Goal: Obtain resource: Download file/media

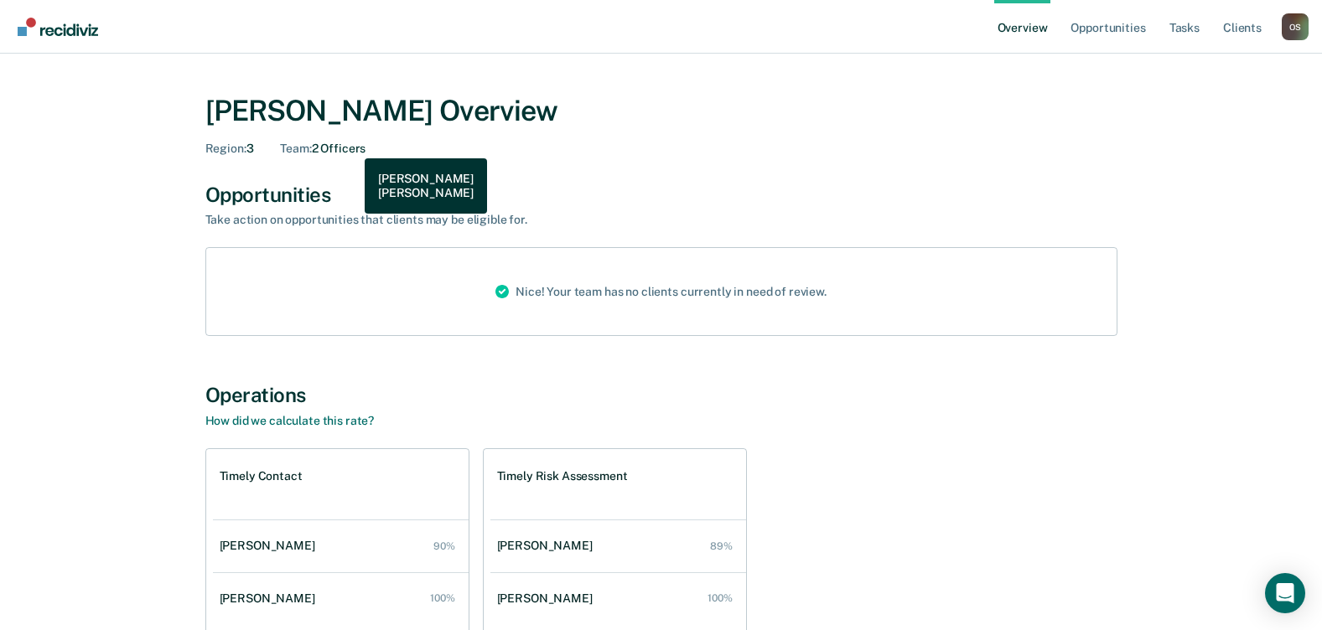
click at [352, 146] on div "Team : 2 Officers" at bounding box center [322, 149] width 85 height 14
click at [1018, 26] on link "Overview" at bounding box center [1022, 27] width 57 height 54
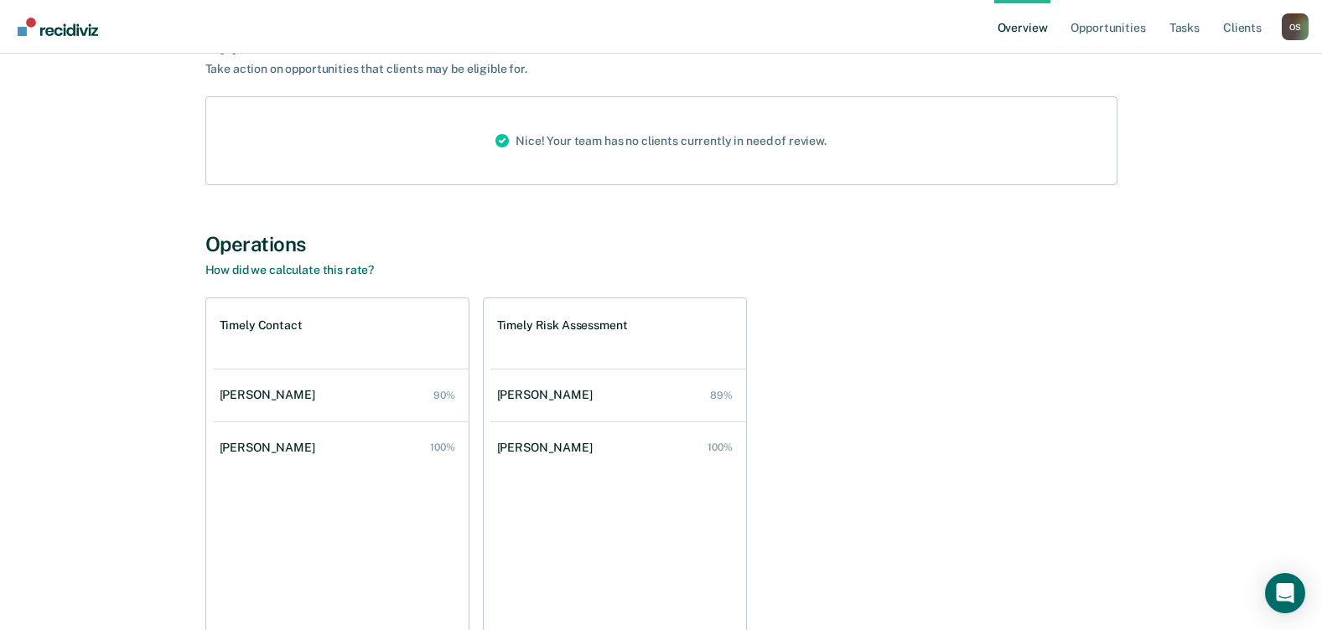
scroll to position [168, 0]
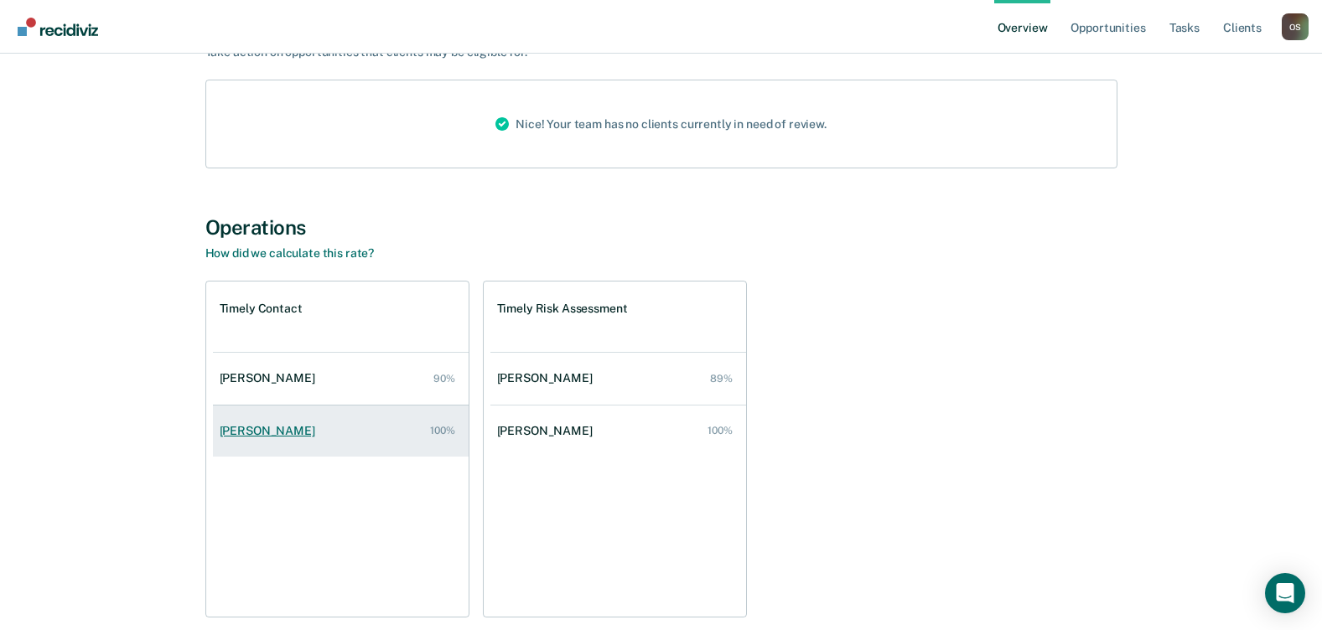
click at [266, 429] on div "[PERSON_NAME]" at bounding box center [271, 431] width 102 height 14
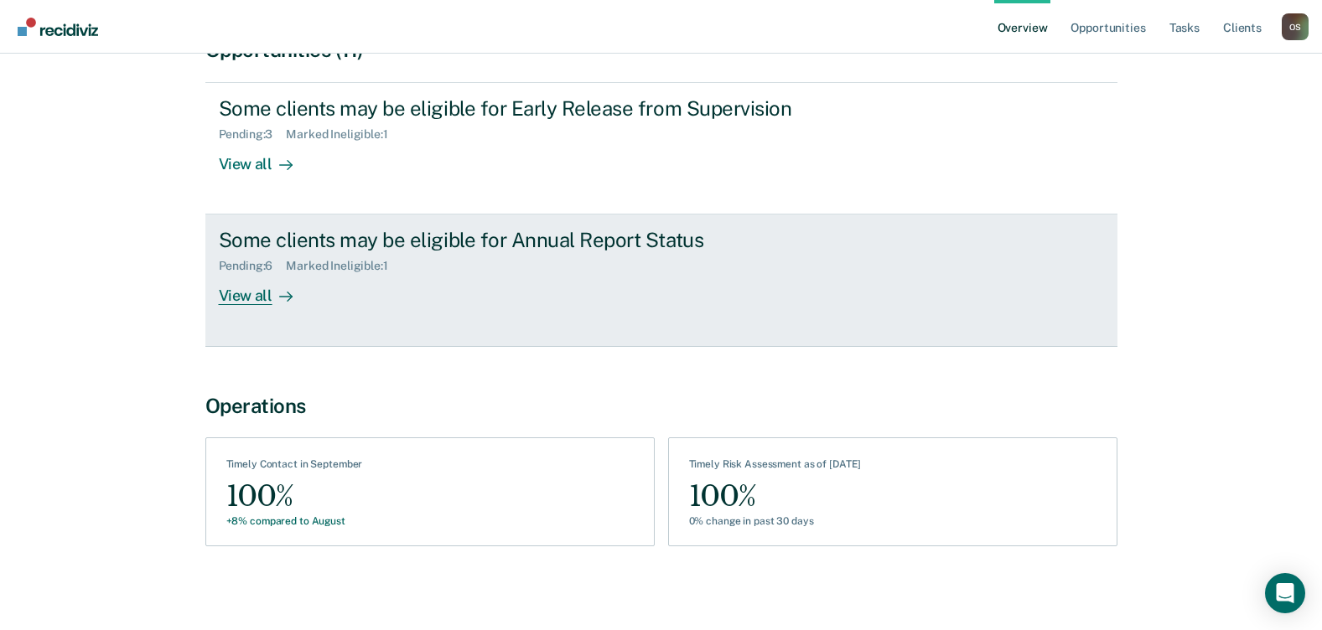
scroll to position [189, 0]
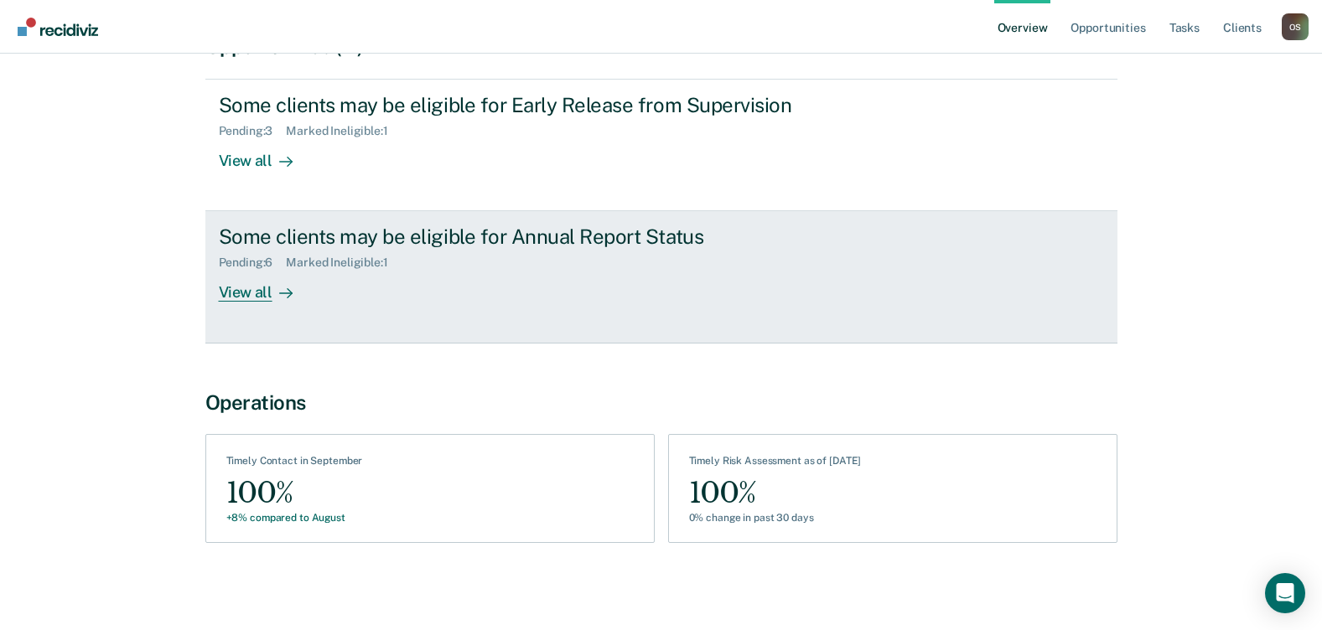
click at [258, 283] on div "View all" at bounding box center [266, 286] width 94 height 33
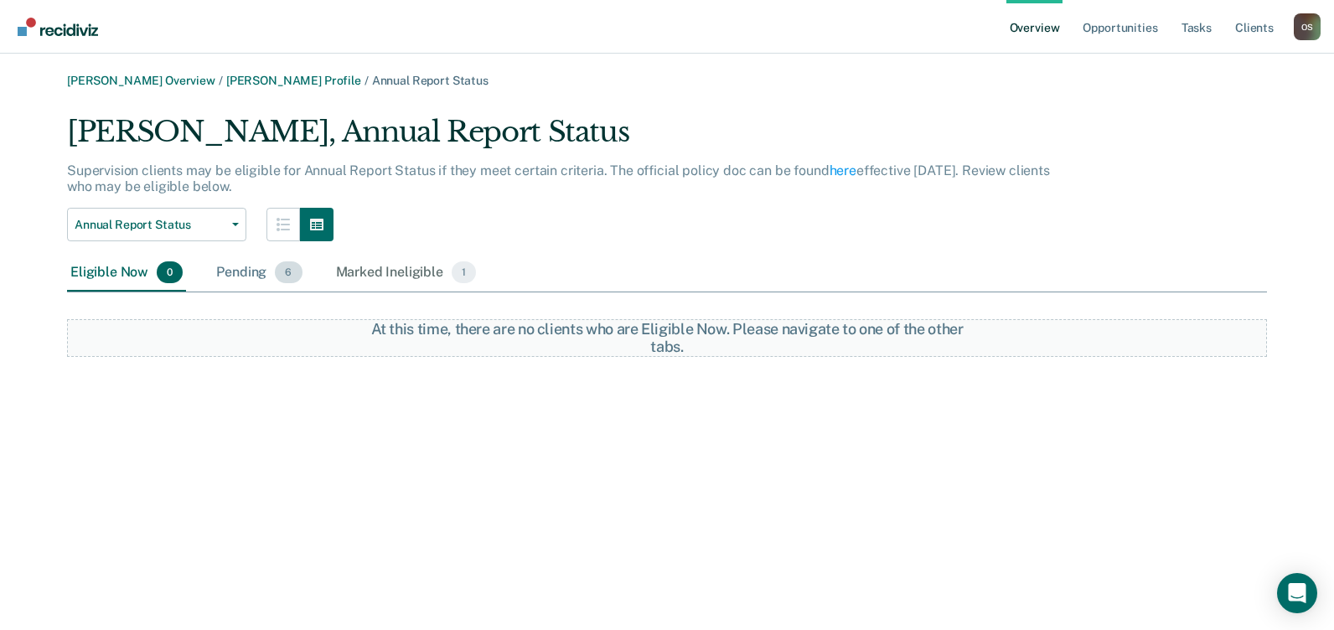
click at [239, 263] on div "Pending 6" at bounding box center [259, 273] width 92 height 37
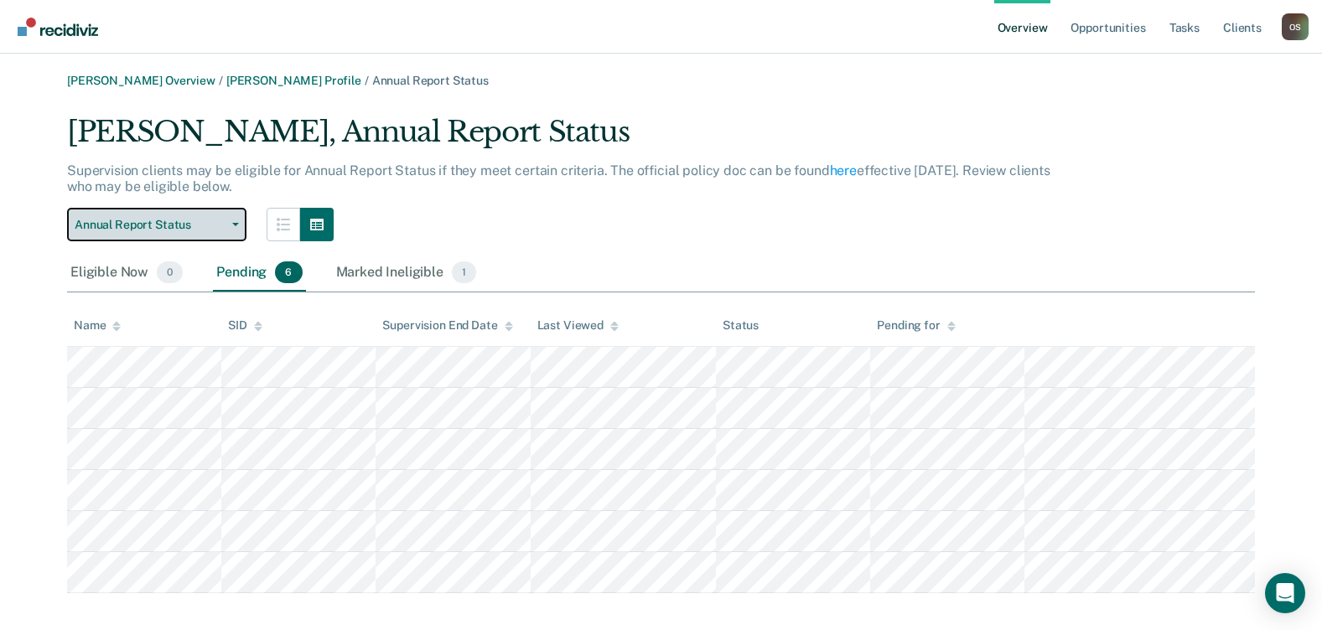
click at [220, 220] on span "Annual Report Status" at bounding box center [150, 225] width 151 height 14
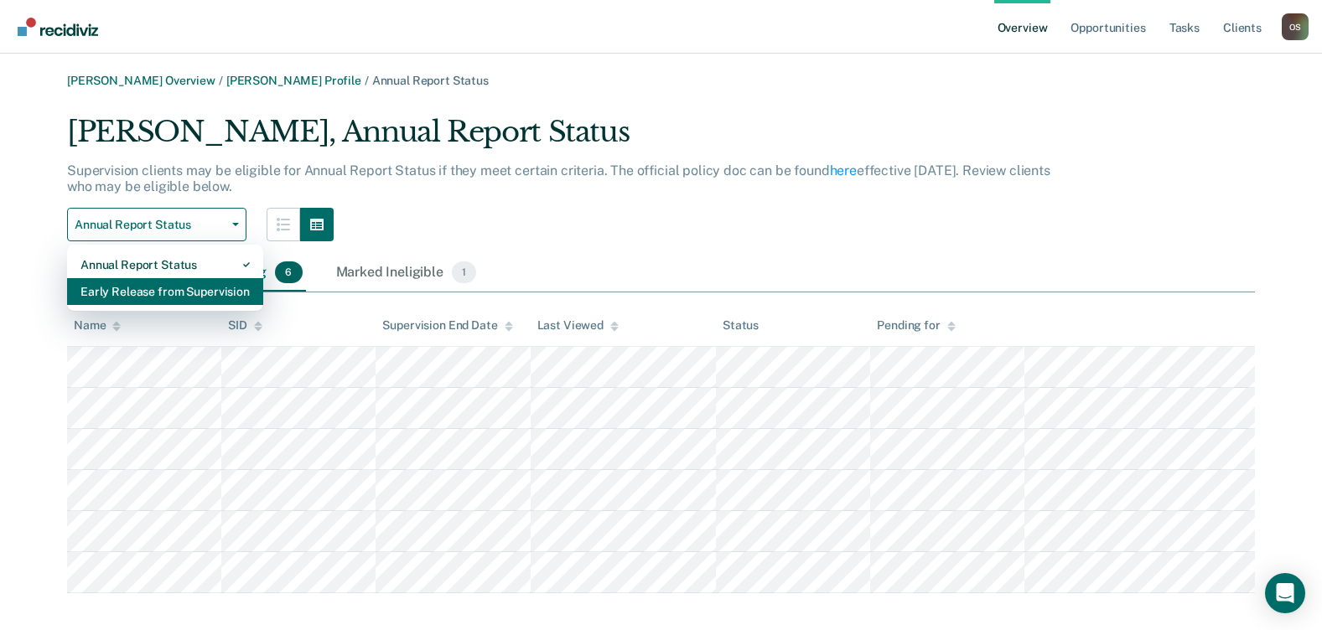
click at [173, 285] on div "Early Release from Supervision" at bounding box center [164, 291] width 169 height 27
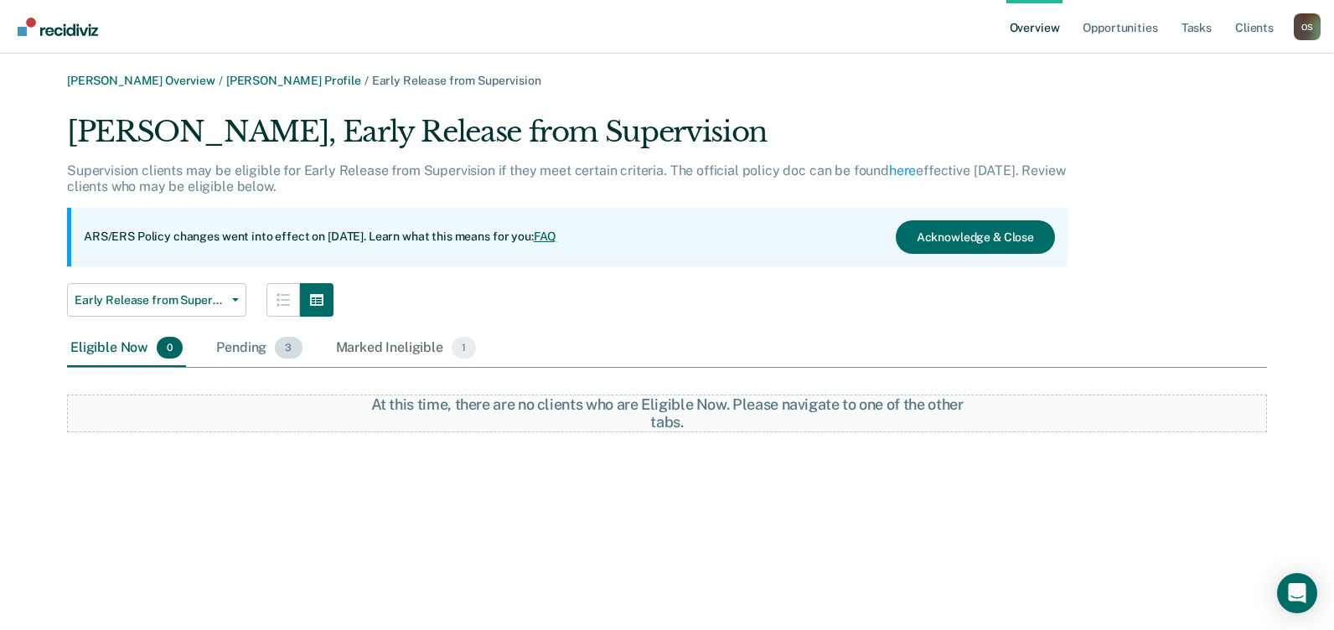
click at [262, 350] on div "Pending 3" at bounding box center [259, 348] width 92 height 37
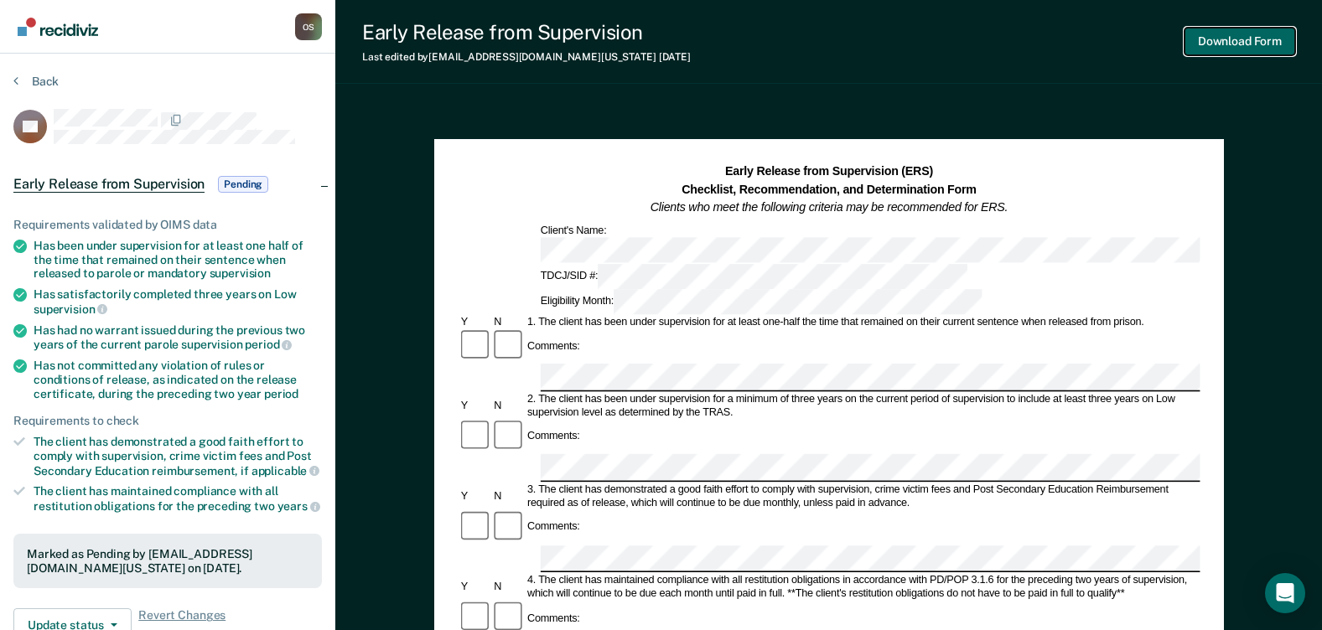
click at [1240, 42] on button "Download Form" at bounding box center [1239, 42] width 111 height 28
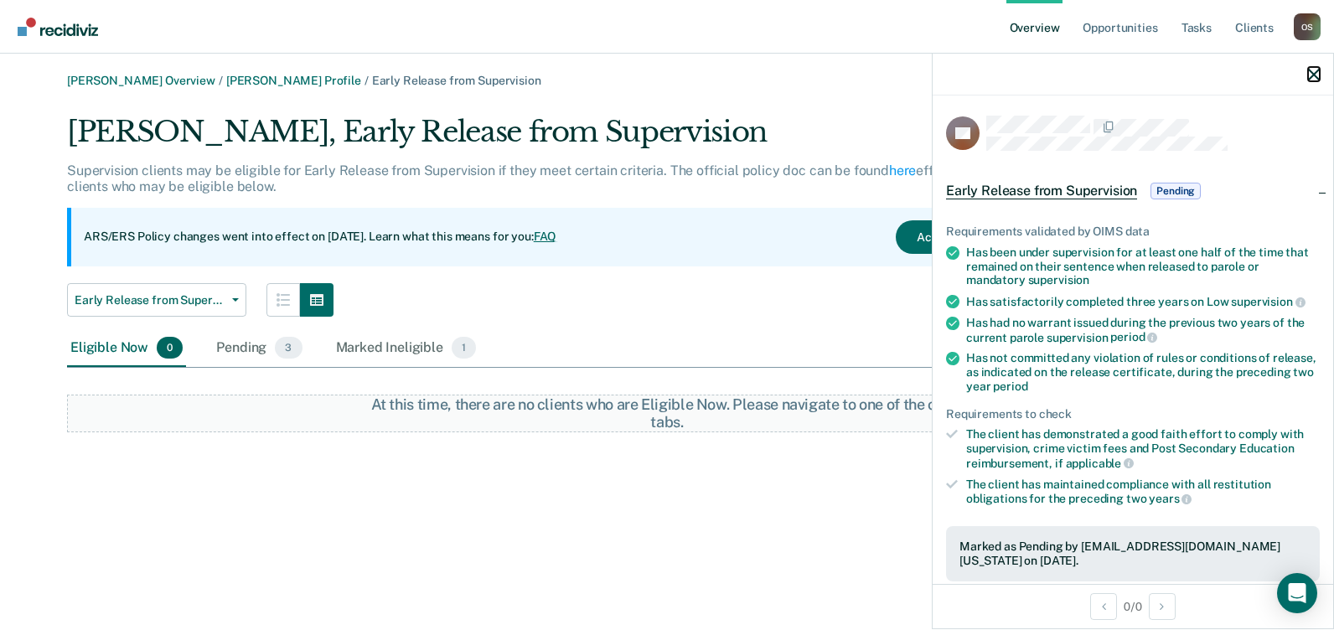
click at [1319, 74] on icon "button" at bounding box center [1314, 75] width 12 height 12
